Goal: Task Accomplishment & Management: Manage account settings

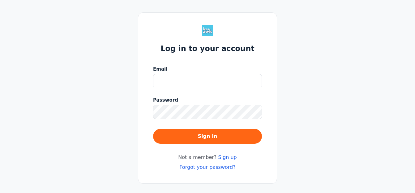
click at [179, 81] on input "Email" at bounding box center [207, 81] width 109 height 14
type input "[EMAIL_ADDRESS][DOMAIN_NAME]"
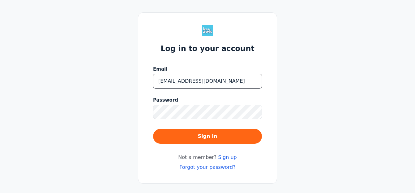
click at [173, 82] on input "[EMAIL_ADDRESS][DOMAIN_NAME]" at bounding box center [207, 81] width 109 height 14
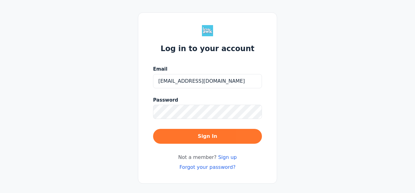
click at [205, 136] on button "Sign In" at bounding box center [207, 136] width 109 height 15
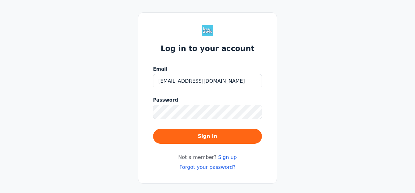
type input "[EMAIL_ADDRESS][DOMAIN_NAME]"
click at [153, 129] on button "Sign In" at bounding box center [207, 136] width 109 height 15
click at [210, 168] on link "Forgot your password?" at bounding box center [207, 167] width 56 height 6
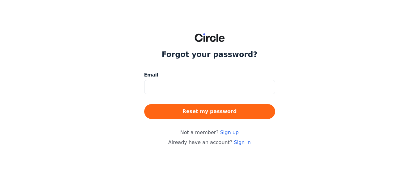
click at [191, 85] on input at bounding box center [209, 87] width 131 height 14
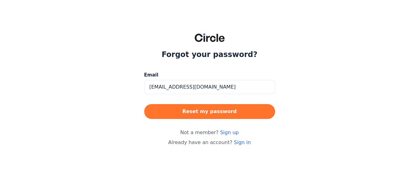
type input "[EMAIL_ADDRESS][DOMAIN_NAME]"
click at [197, 108] on button "Reset my password" at bounding box center [209, 111] width 131 height 15
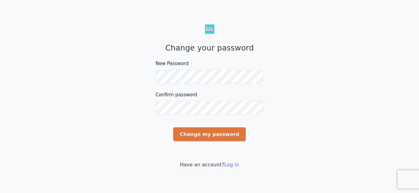
click at [223, 130] on form "New Password Please make sure your password includes at least 6 characters, 1 u…" at bounding box center [210, 104] width 108 height 88
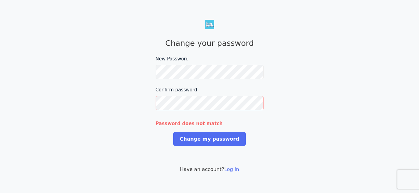
click at [75, 57] on div "Change your password New Password Please make sure your password includes at le…" at bounding box center [209, 96] width 419 height 193
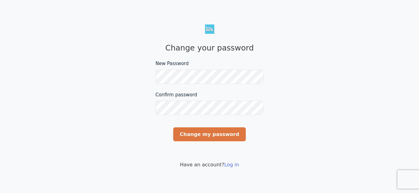
click at [199, 132] on input "Change my password" at bounding box center [209, 134] width 72 height 14
